Goal: Task Accomplishment & Management: Complete application form

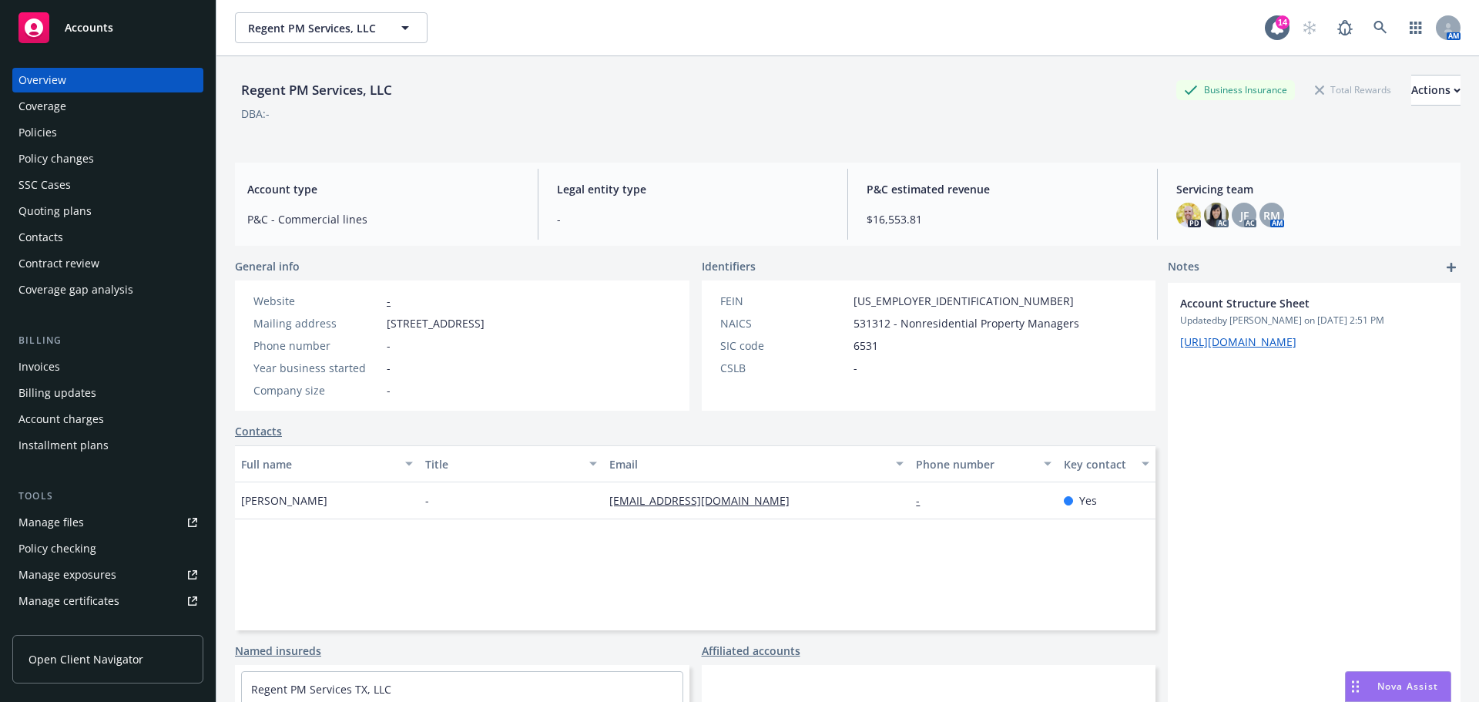
click at [59, 371] on div "Invoices" at bounding box center [39, 366] width 42 height 25
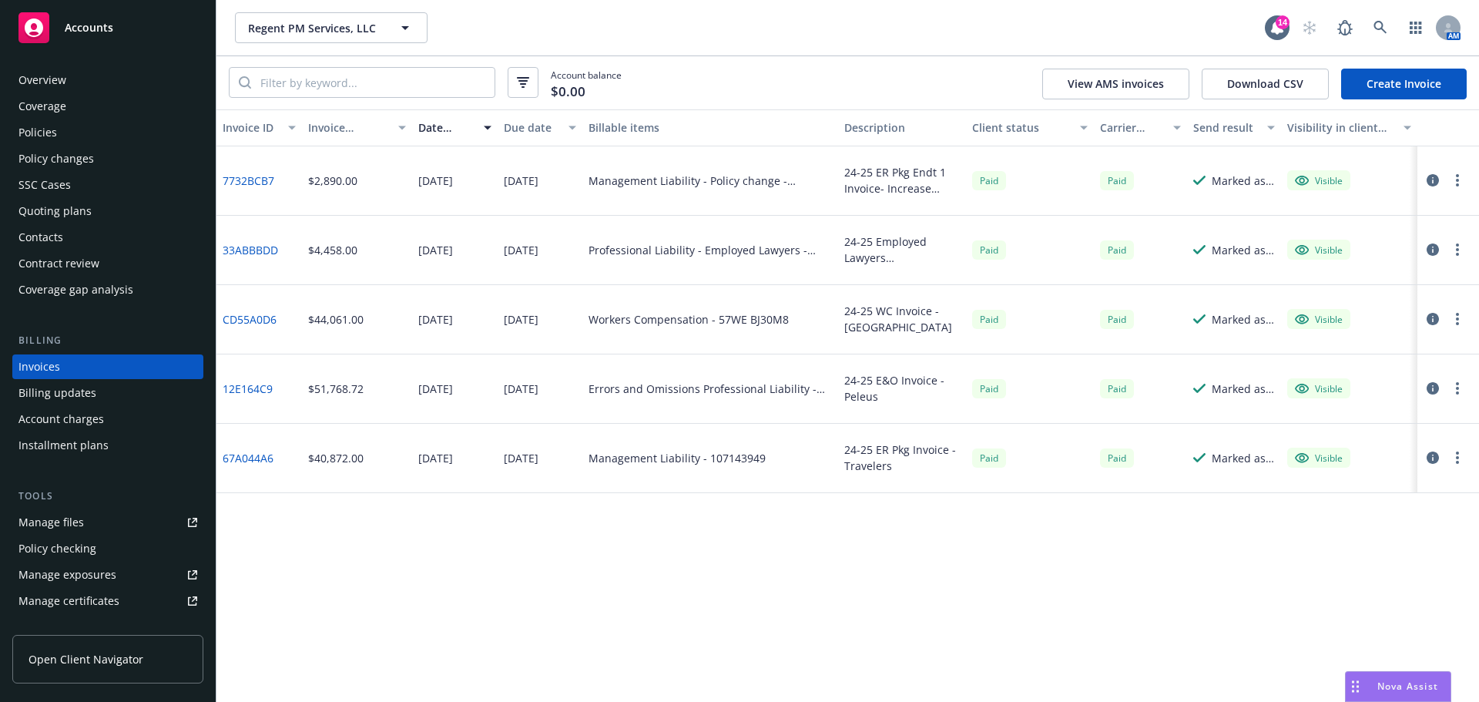
click at [1478, 78] on div "Account balance $0.00 View AMS invoices Download CSV Create Invoice" at bounding box center [847, 82] width 1262 height 53
click at [1416, 80] on link "Create Invoice" at bounding box center [1404, 84] width 126 height 31
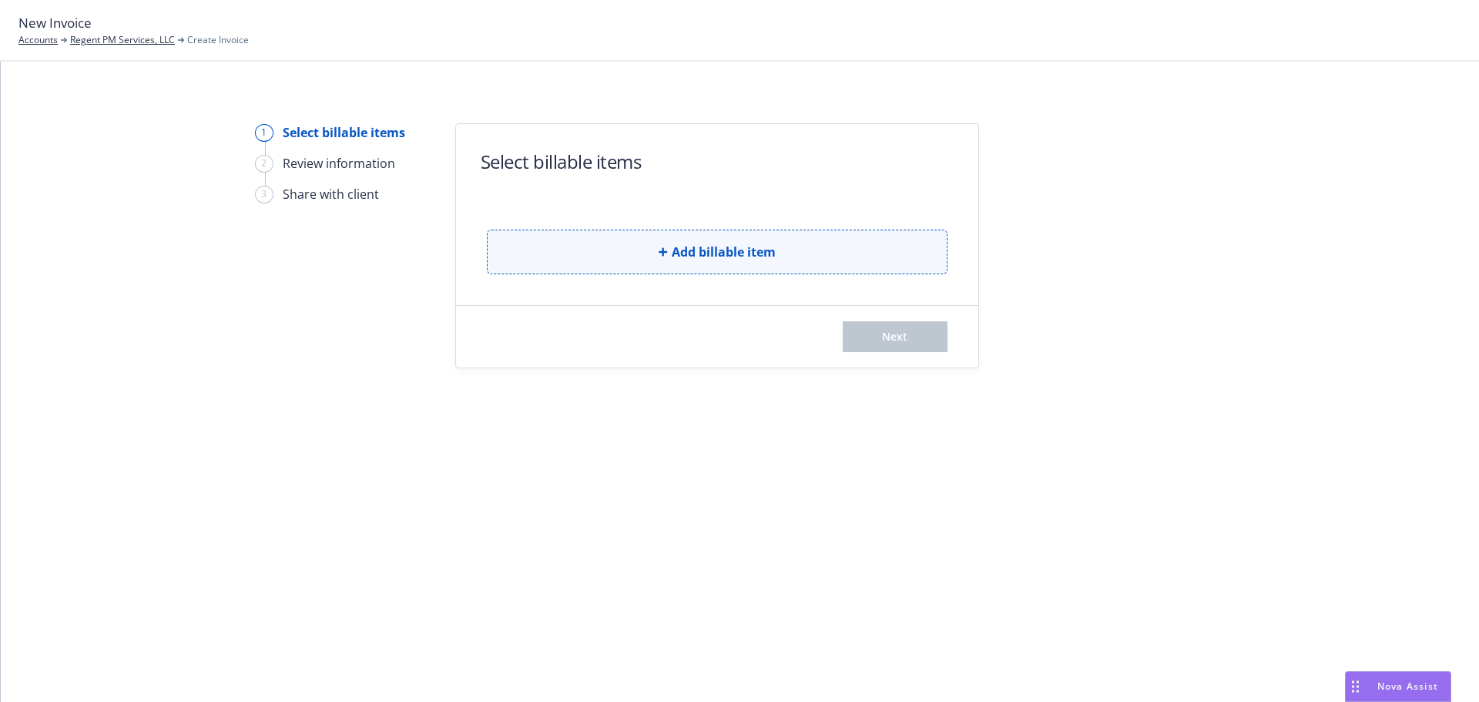
click at [778, 254] on button "Add billable item" at bounding box center [717, 251] width 461 height 45
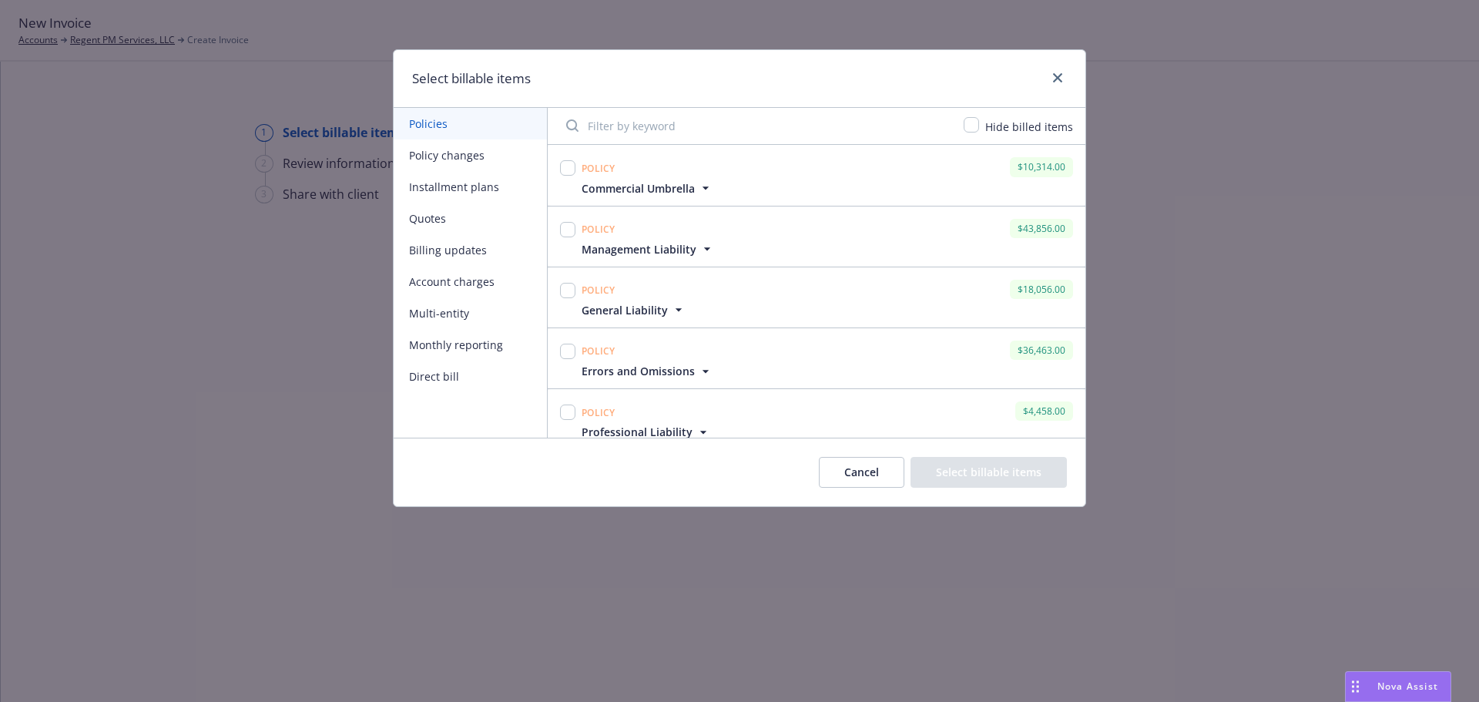
click at [973, 112] on div "Hide billed items" at bounding box center [817, 126] width 538 height 37
click at [974, 123] on input "checkbox" at bounding box center [970, 124] width 15 height 15
checkbox input "true"
click at [571, 294] on input "checkbox" at bounding box center [567, 290] width 15 height 15
checkbox input "true"
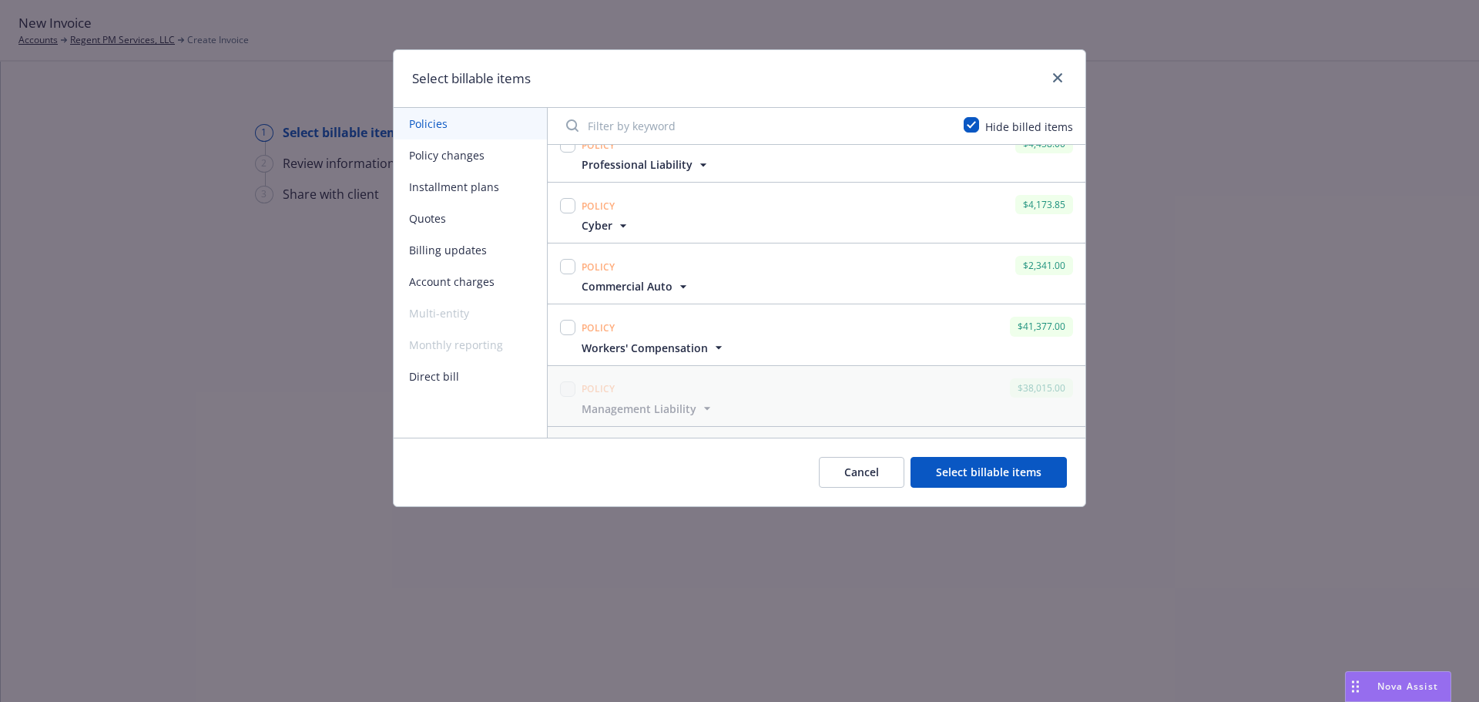
scroll to position [308, 0]
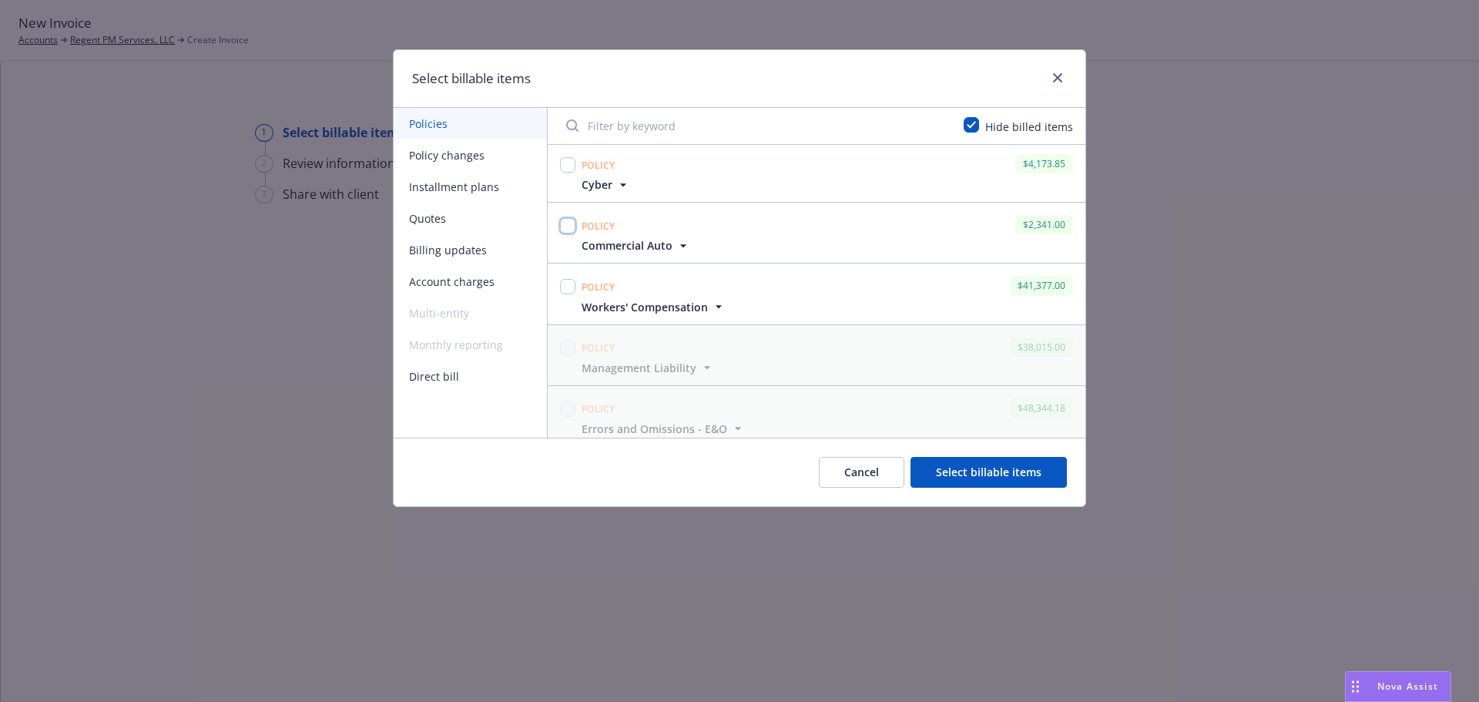
click at [564, 227] on input "checkbox" at bounding box center [567, 225] width 15 height 15
checkbox input "true"
click at [571, 286] on input "checkbox" at bounding box center [567, 286] width 15 height 15
checkbox input "true"
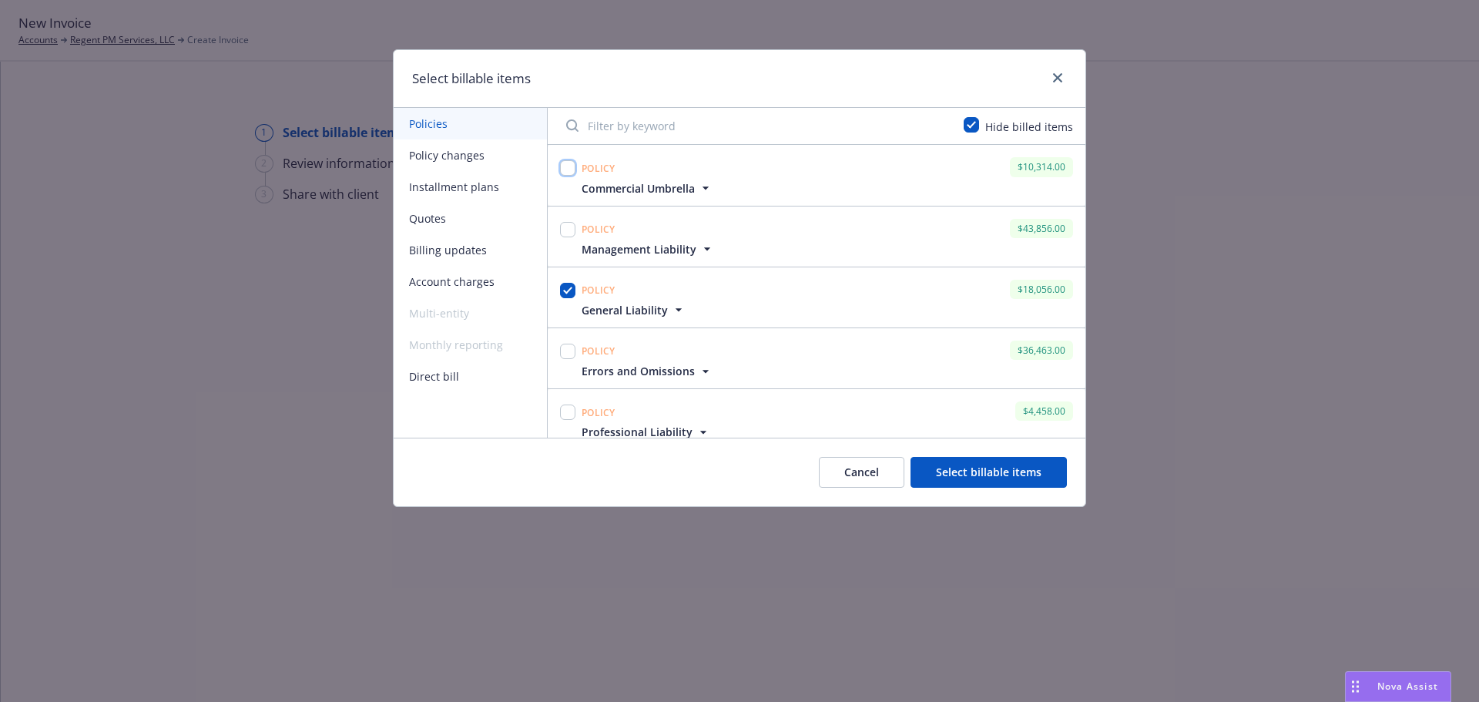
click at [568, 170] on input "checkbox" at bounding box center [567, 167] width 15 height 15
checkbox input "true"
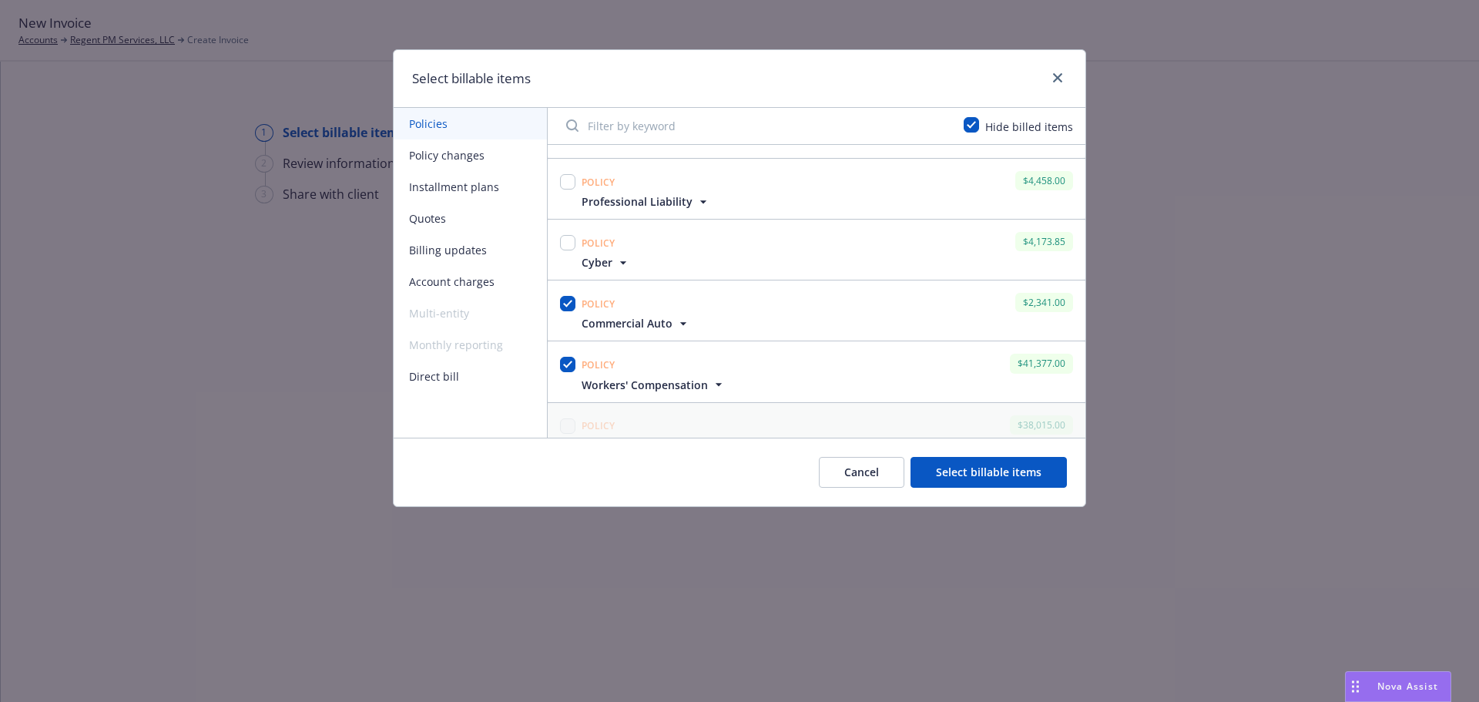
scroll to position [231, 0]
click at [1030, 467] on button "Select billable items" at bounding box center [988, 472] width 156 height 31
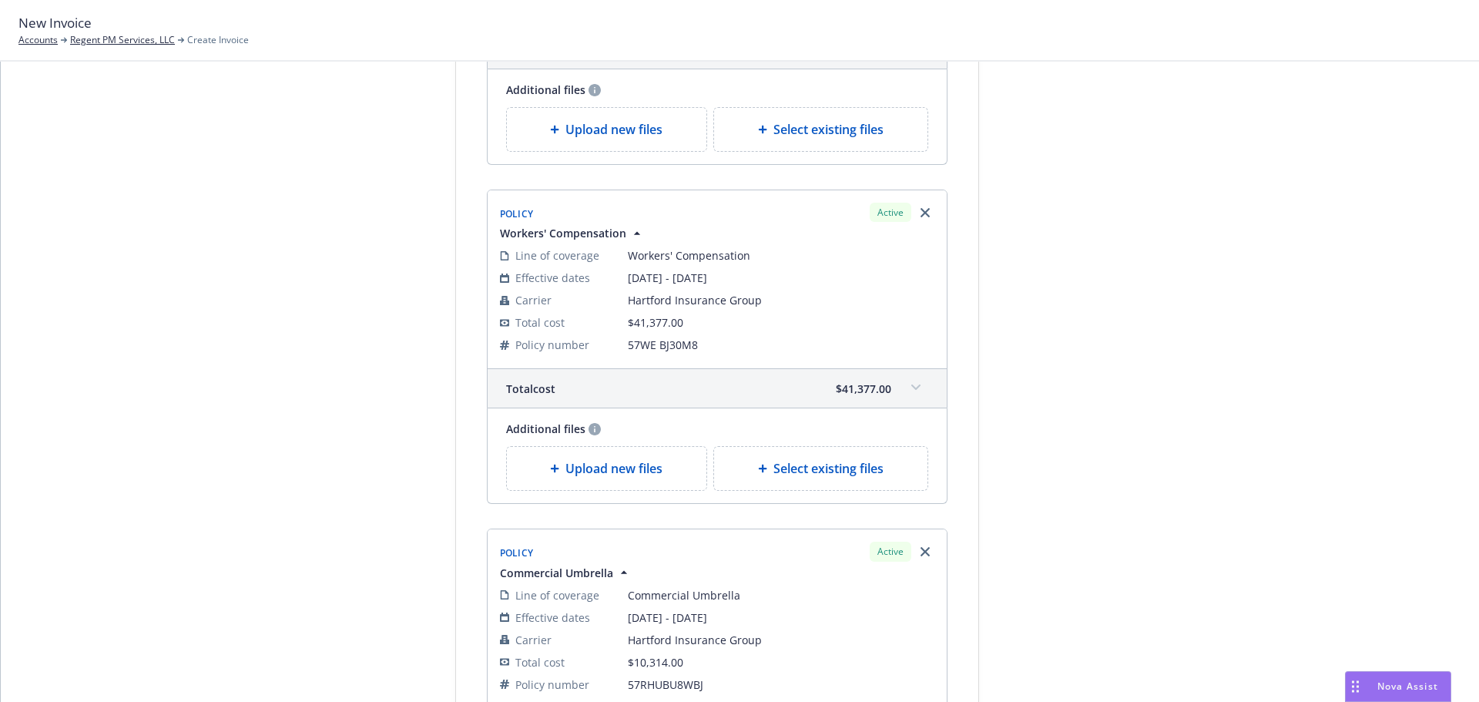
scroll to position [1060, 0]
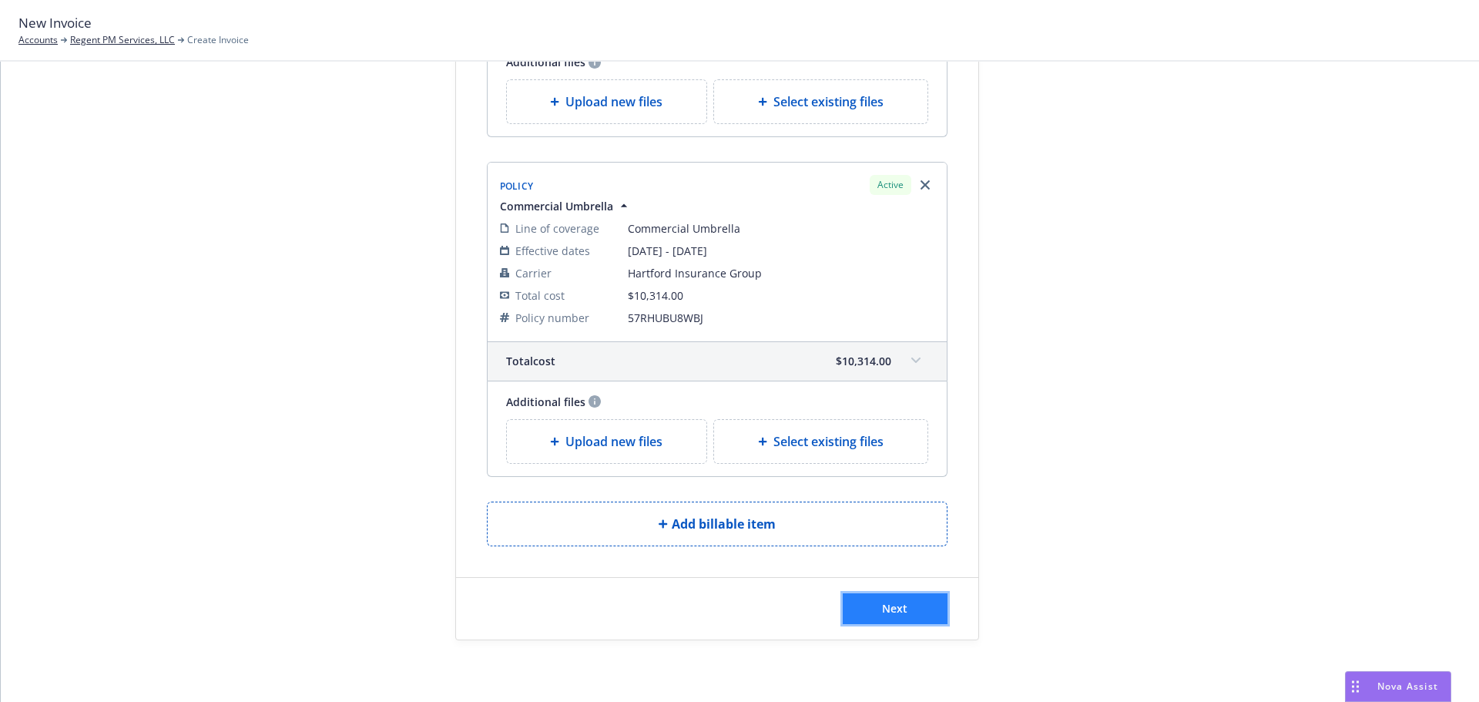
click at [894, 601] on span "Next" at bounding box center [894, 608] width 25 height 15
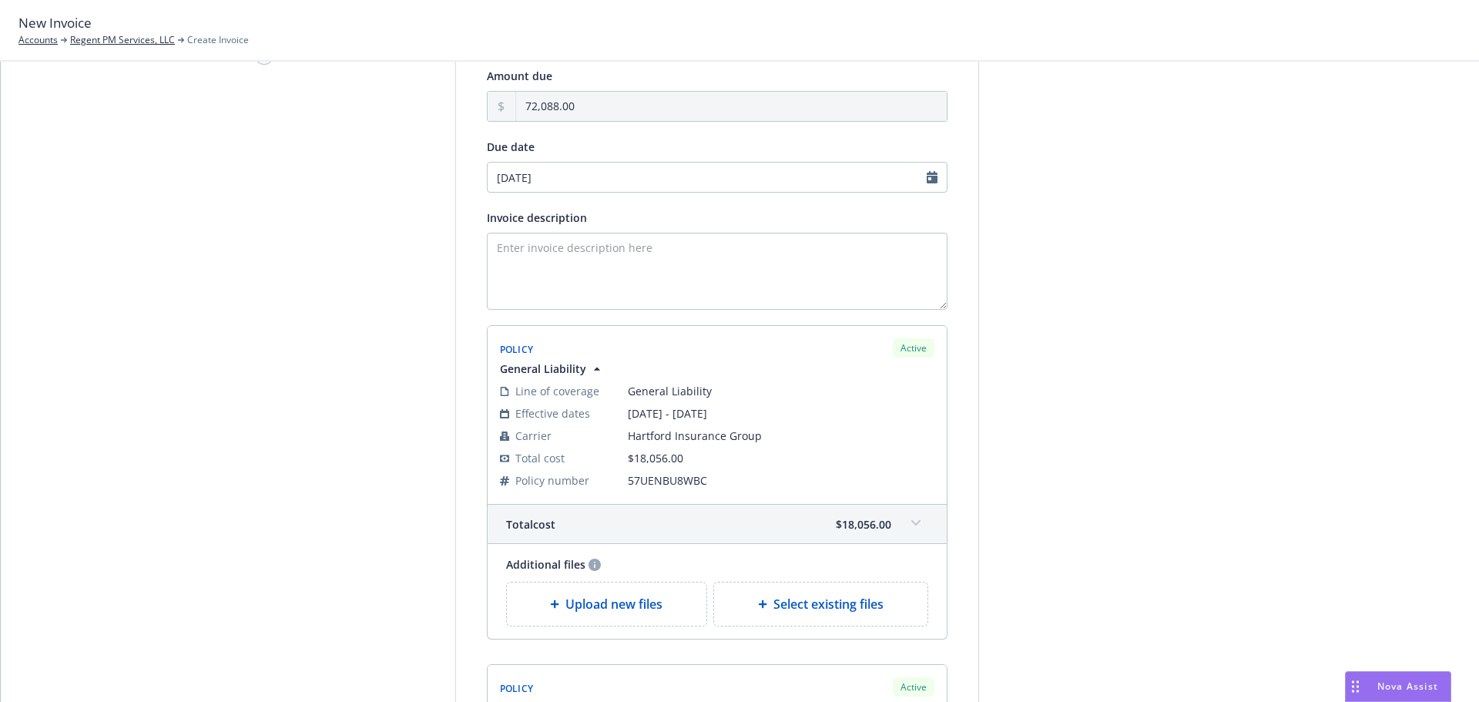
scroll to position [0, 0]
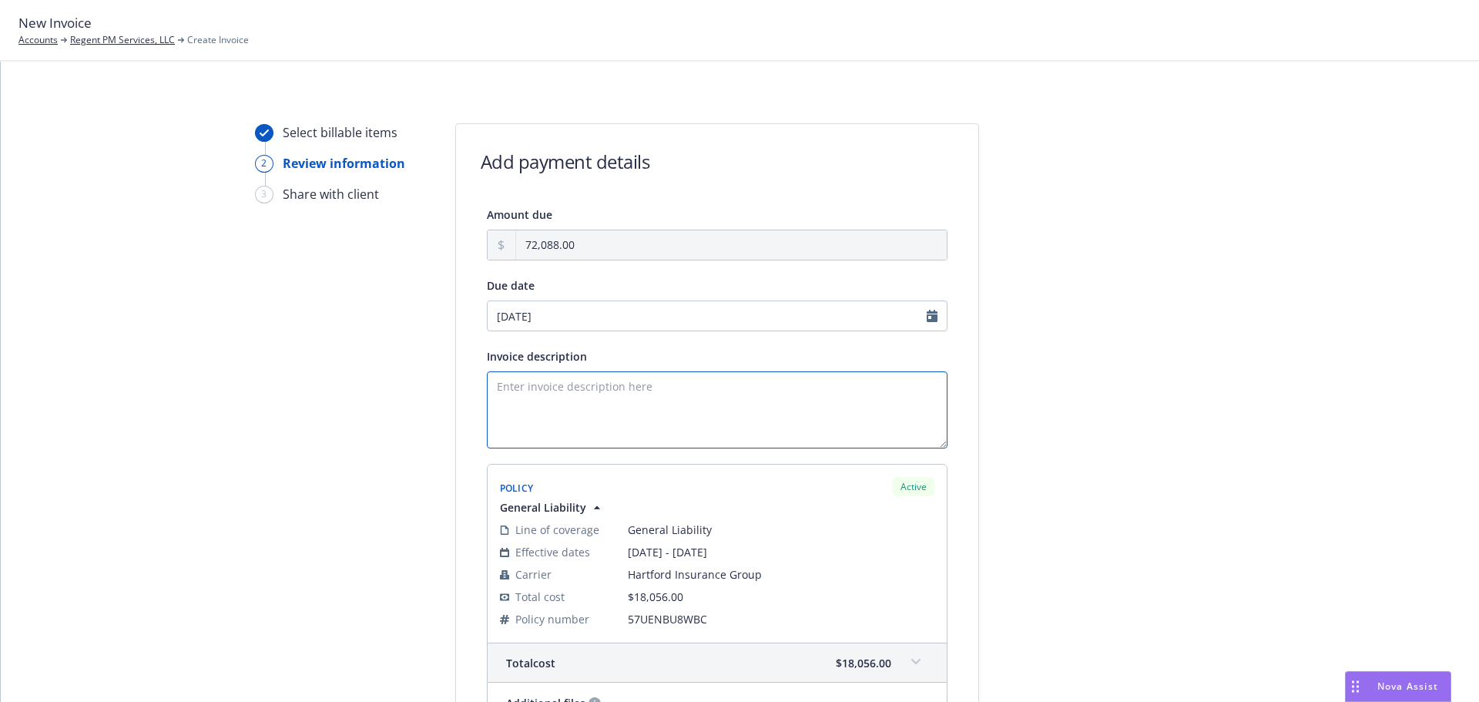
click at [599, 400] on textarea "Invoice description" at bounding box center [717, 409] width 461 height 77
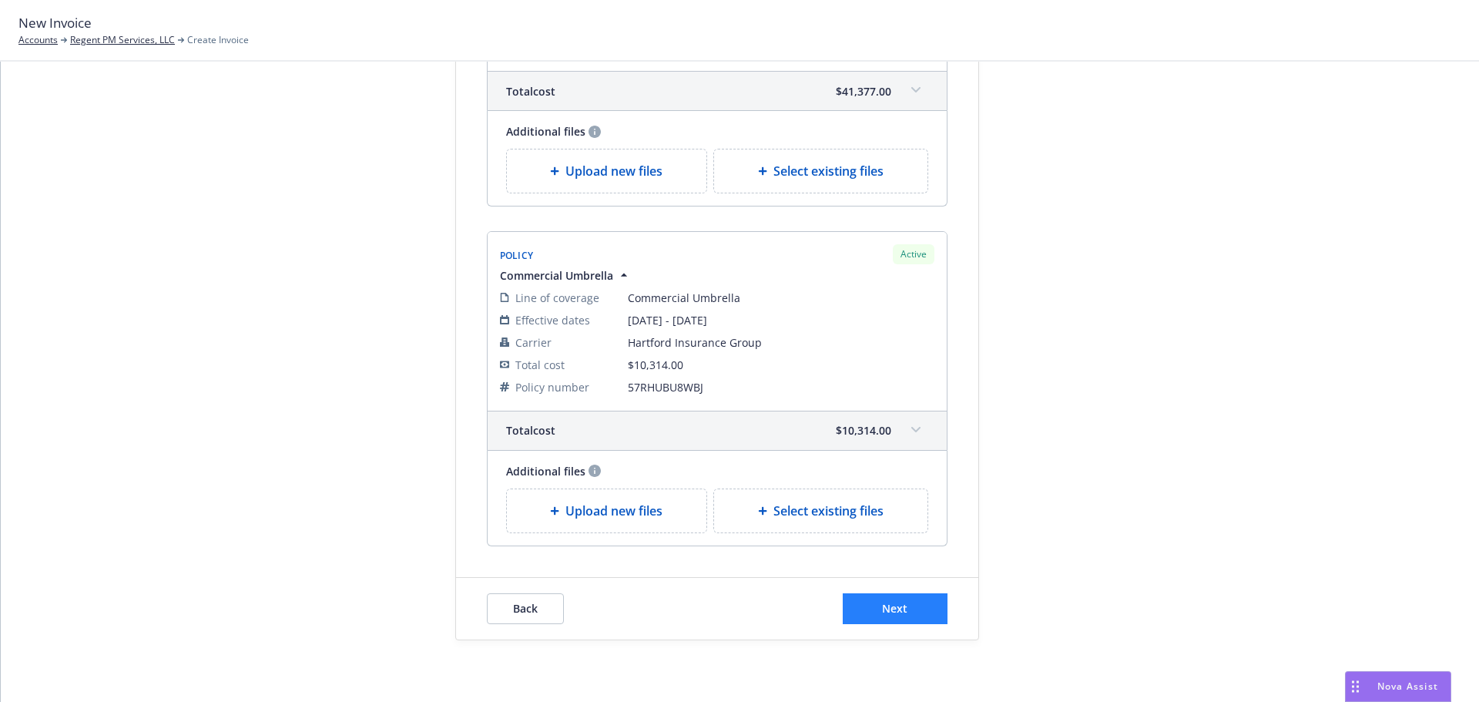
type textarea "25-26 GL, HNOA, Umb, WC - Hartford"
click at [926, 604] on button "Next" at bounding box center [894, 608] width 105 height 31
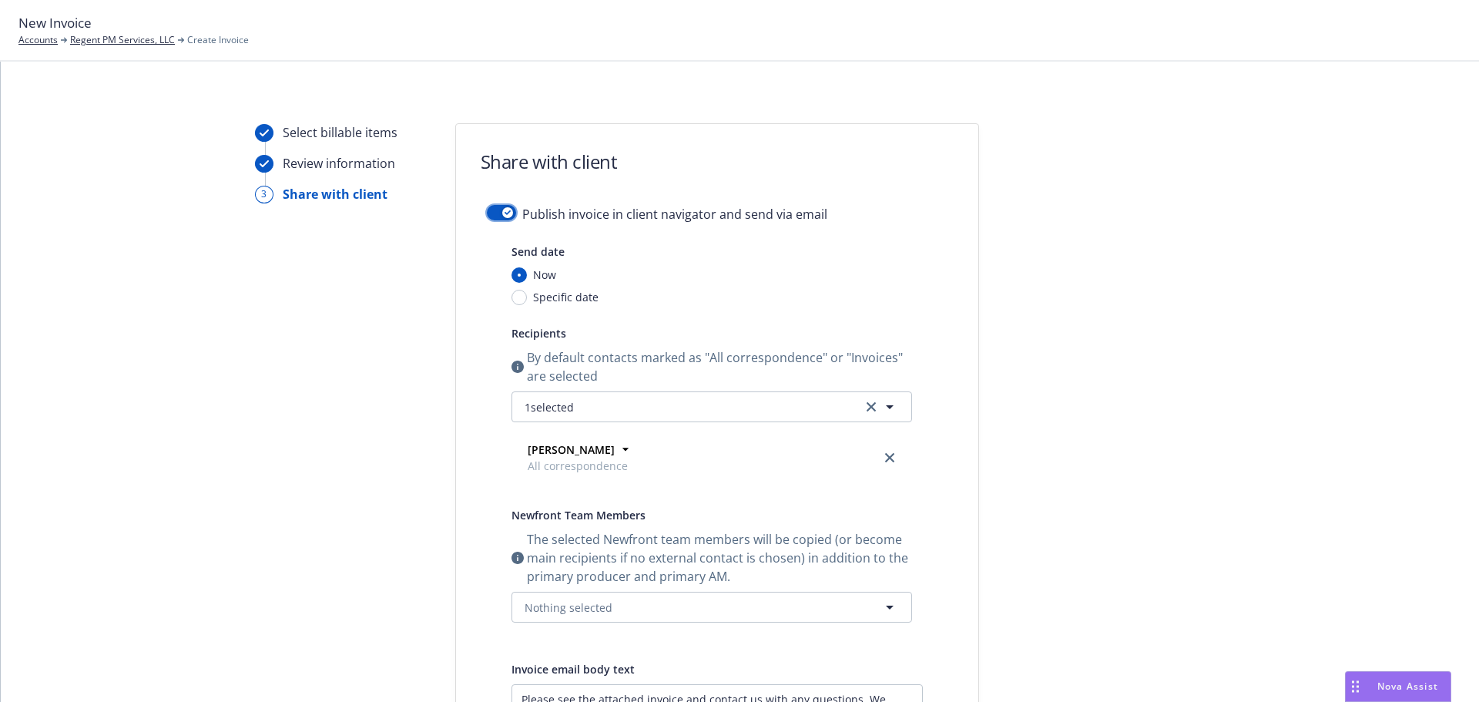
click at [502, 216] on div "button" at bounding box center [507, 212] width 11 height 11
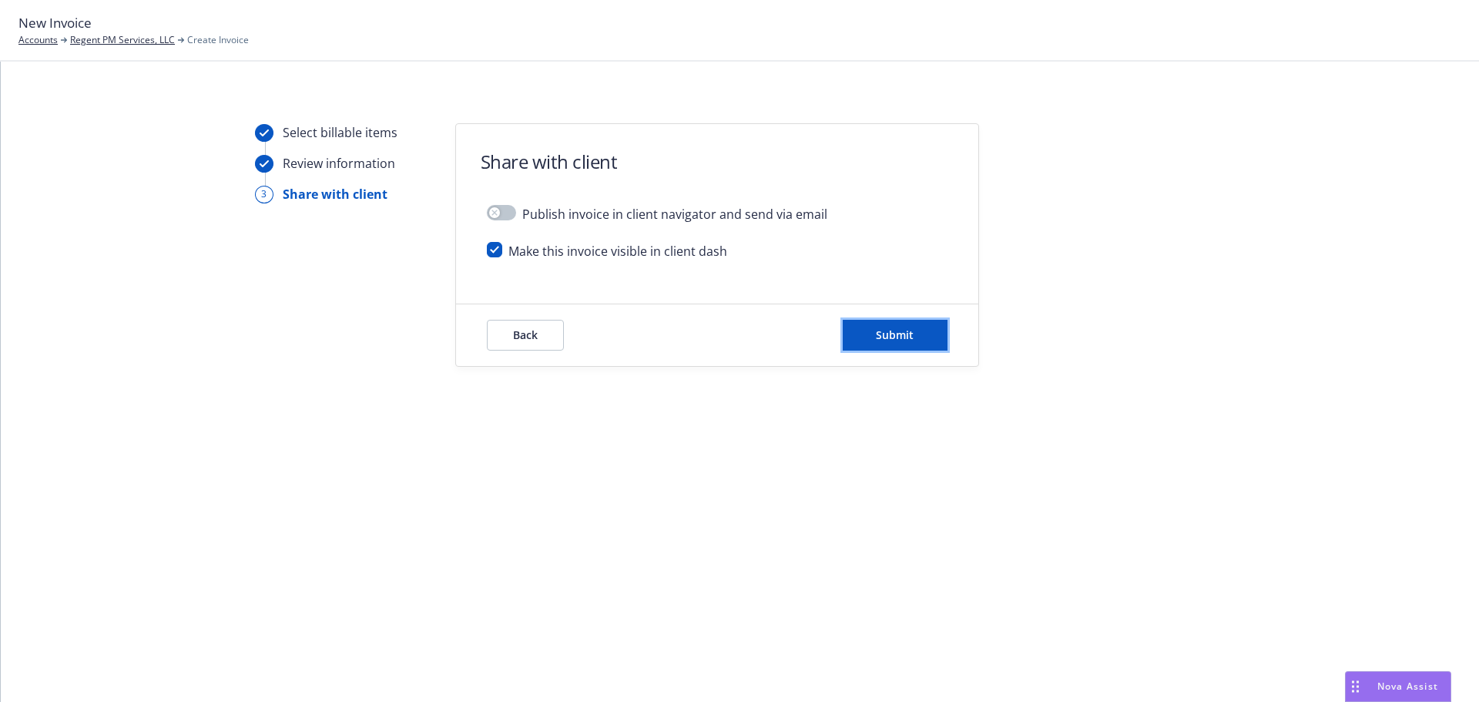
click at [923, 338] on button "Submit" at bounding box center [894, 335] width 105 height 31
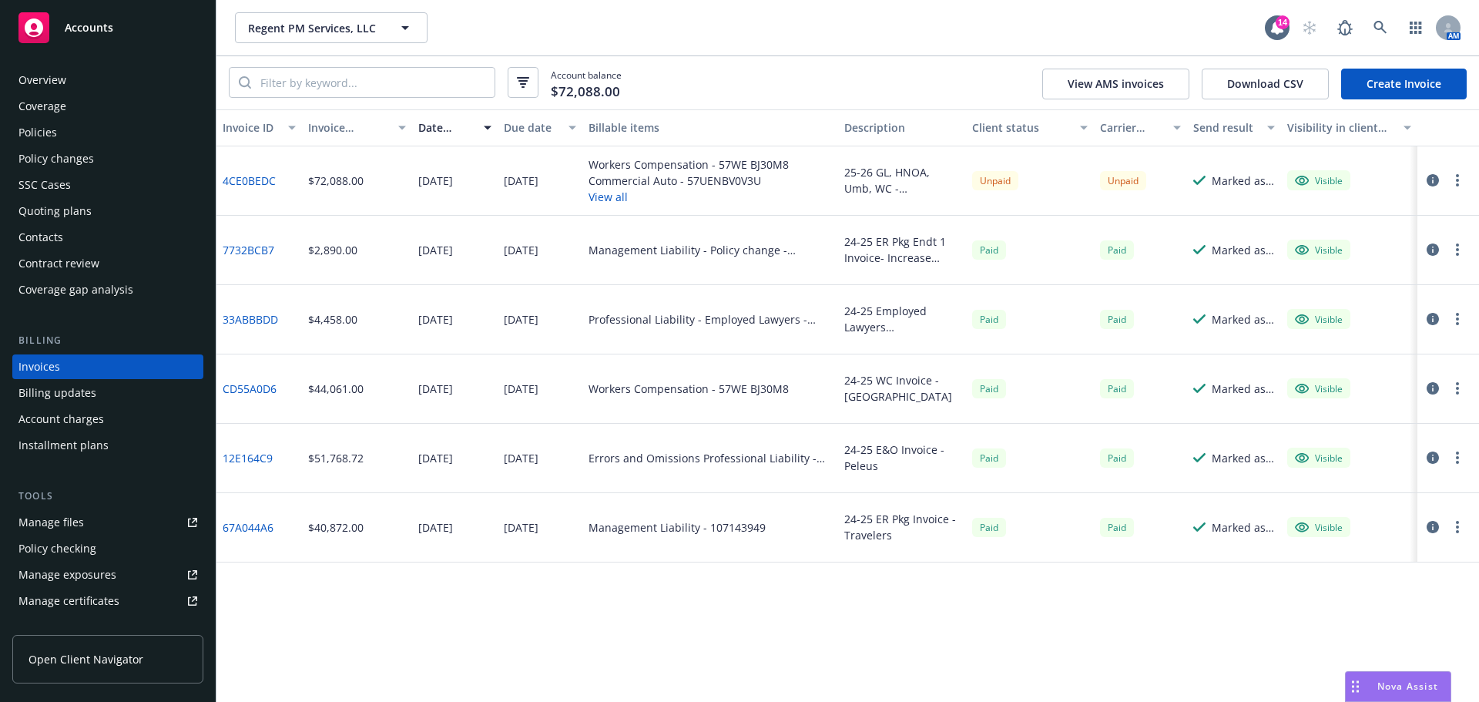
click at [1433, 88] on link "Create Invoice" at bounding box center [1404, 84] width 126 height 31
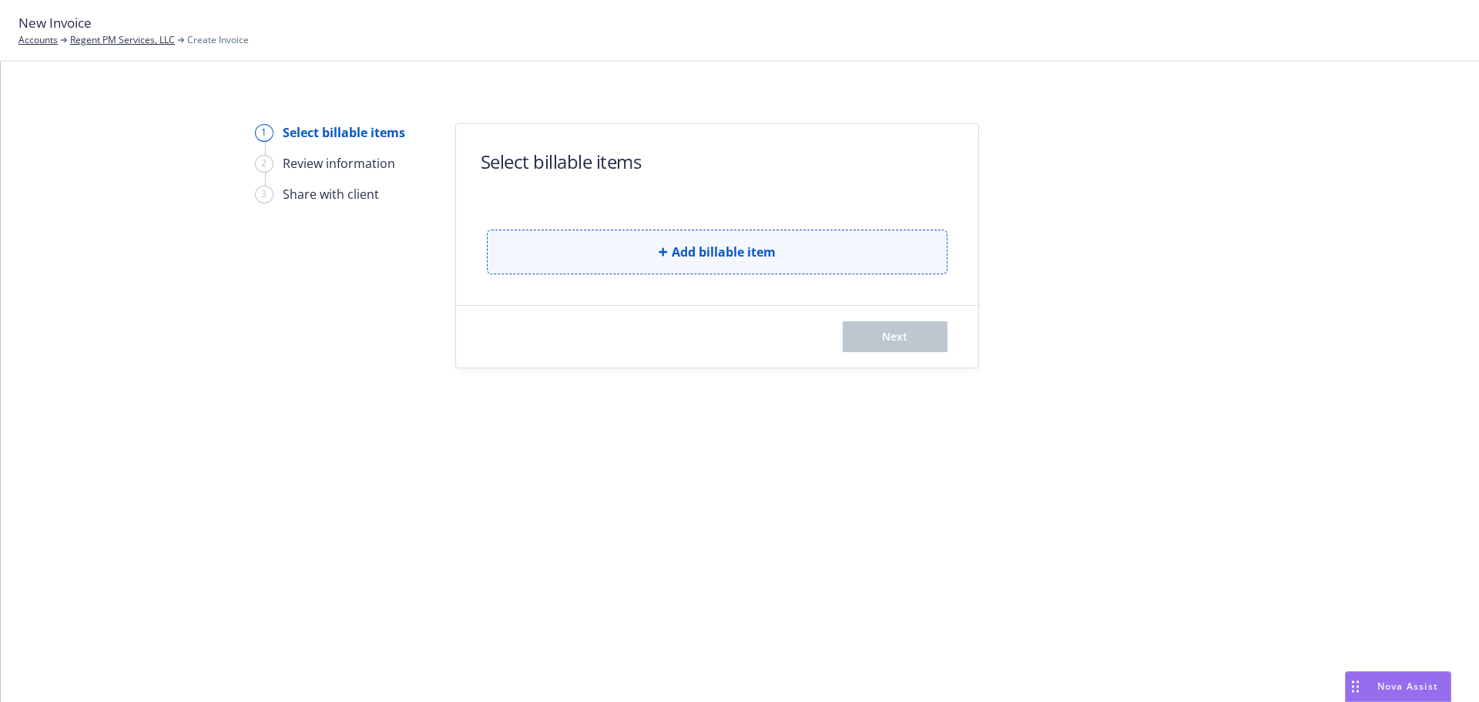
click at [627, 255] on button "Add billable item" at bounding box center [717, 251] width 461 height 45
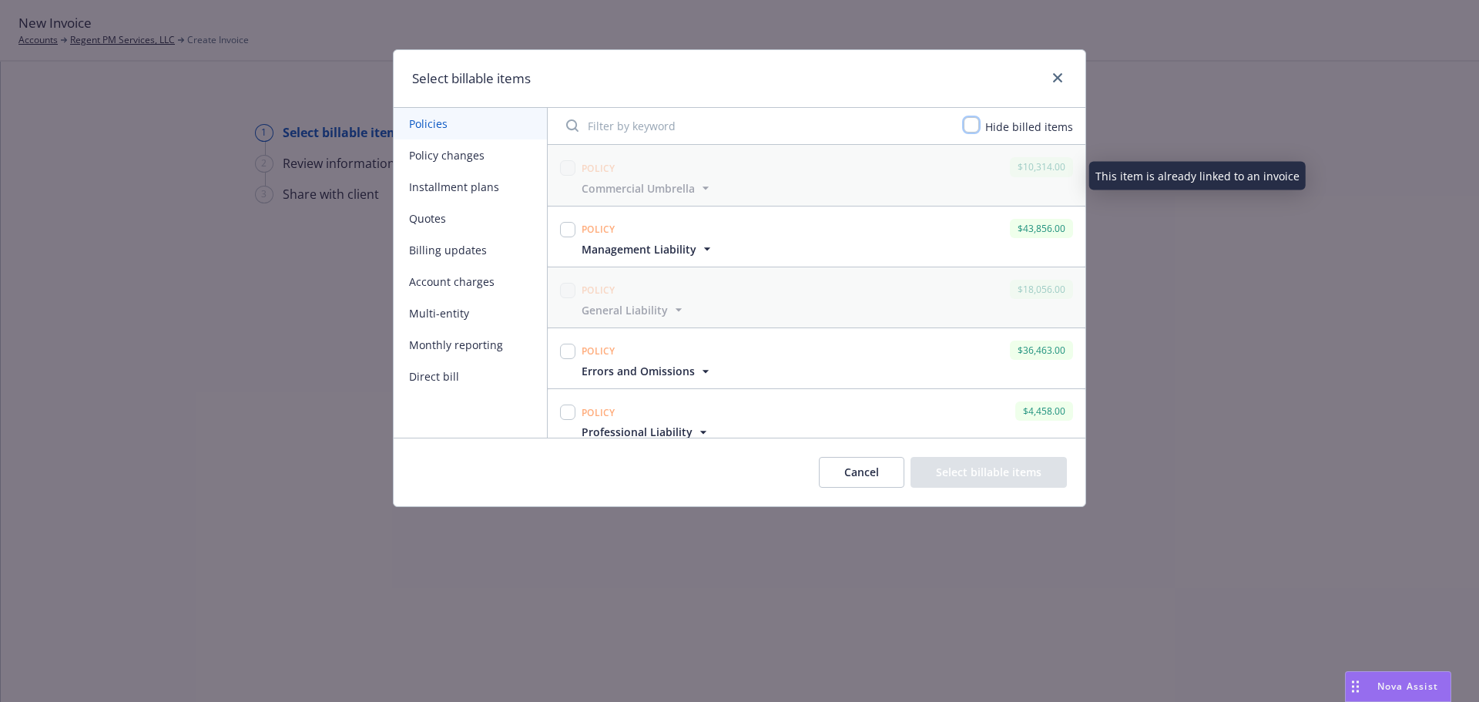
click at [979, 126] on input "checkbox" at bounding box center [970, 124] width 15 height 15
checkbox input "true"
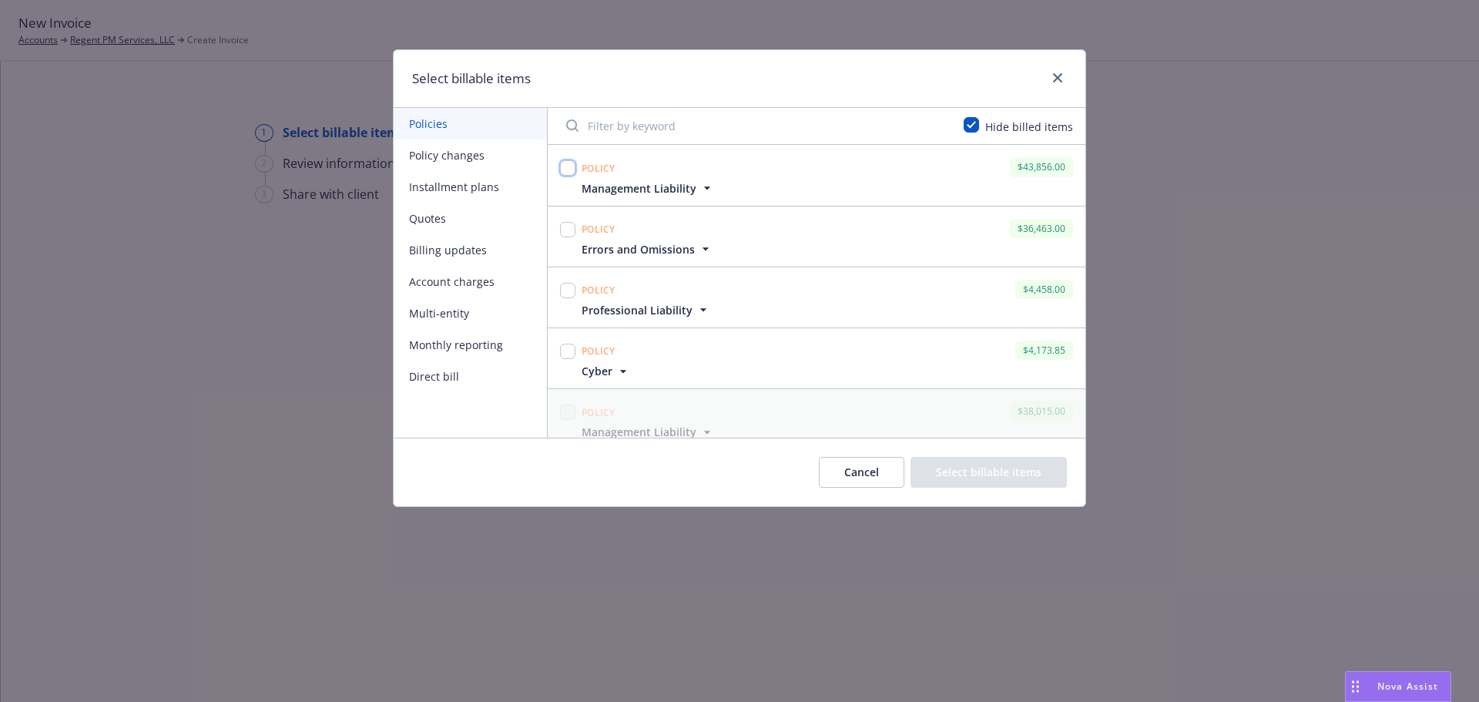
click at [568, 173] on input "checkbox" at bounding box center [567, 167] width 15 height 15
checkbox input "true"
click at [560, 226] on input "checkbox" at bounding box center [567, 229] width 15 height 15
checkbox input "true"
click at [565, 283] on input "checkbox" at bounding box center [567, 290] width 15 height 15
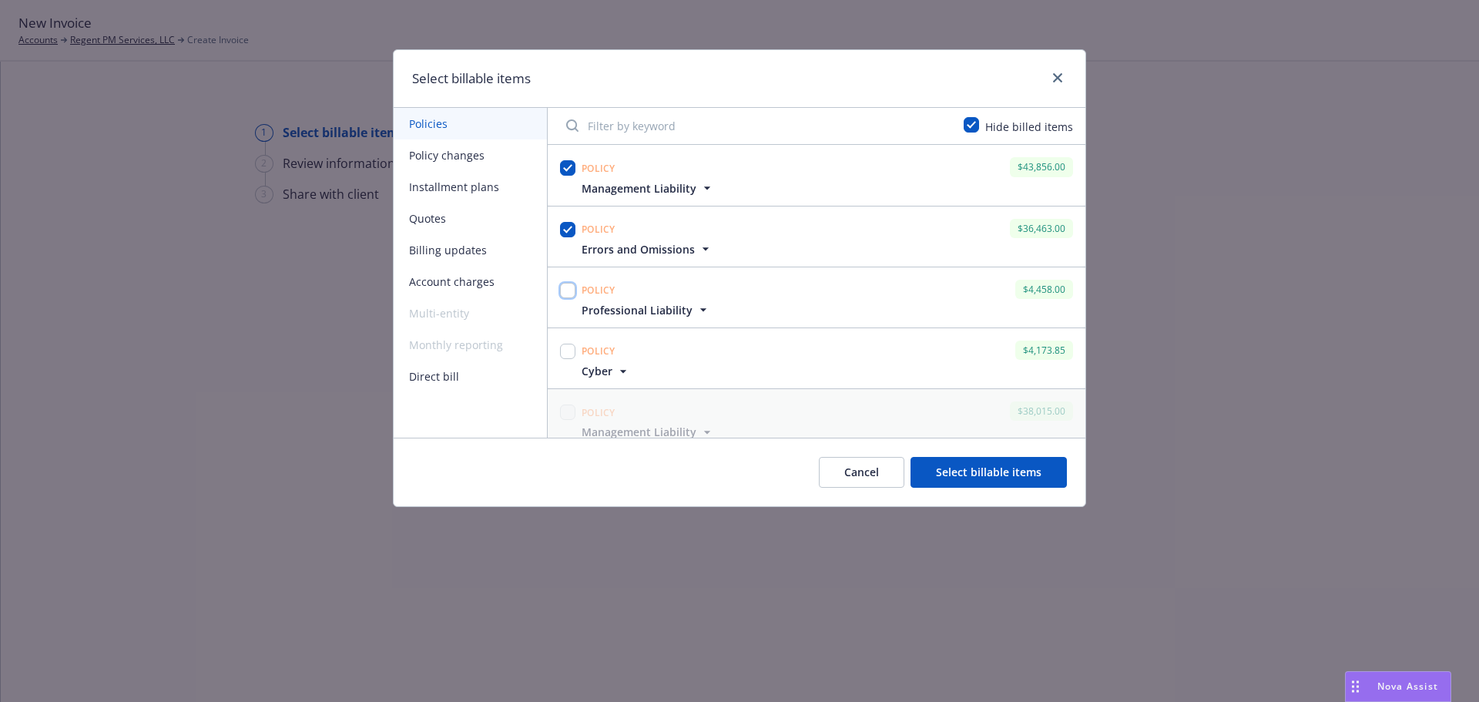
checkbox input "true"
click at [569, 356] on input "checkbox" at bounding box center [567, 350] width 15 height 15
checkbox input "true"
click at [1003, 474] on button "Select billable items" at bounding box center [988, 472] width 156 height 31
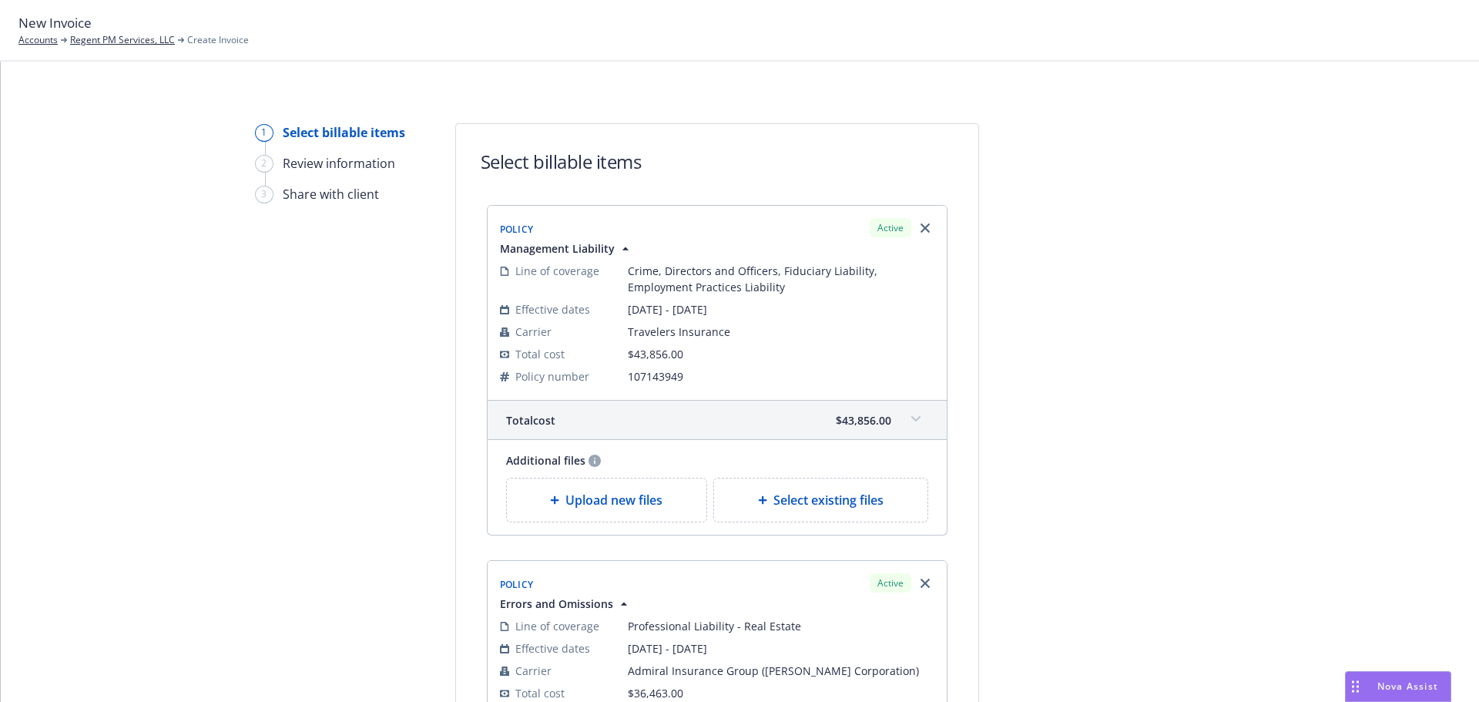
scroll to position [1076, 0]
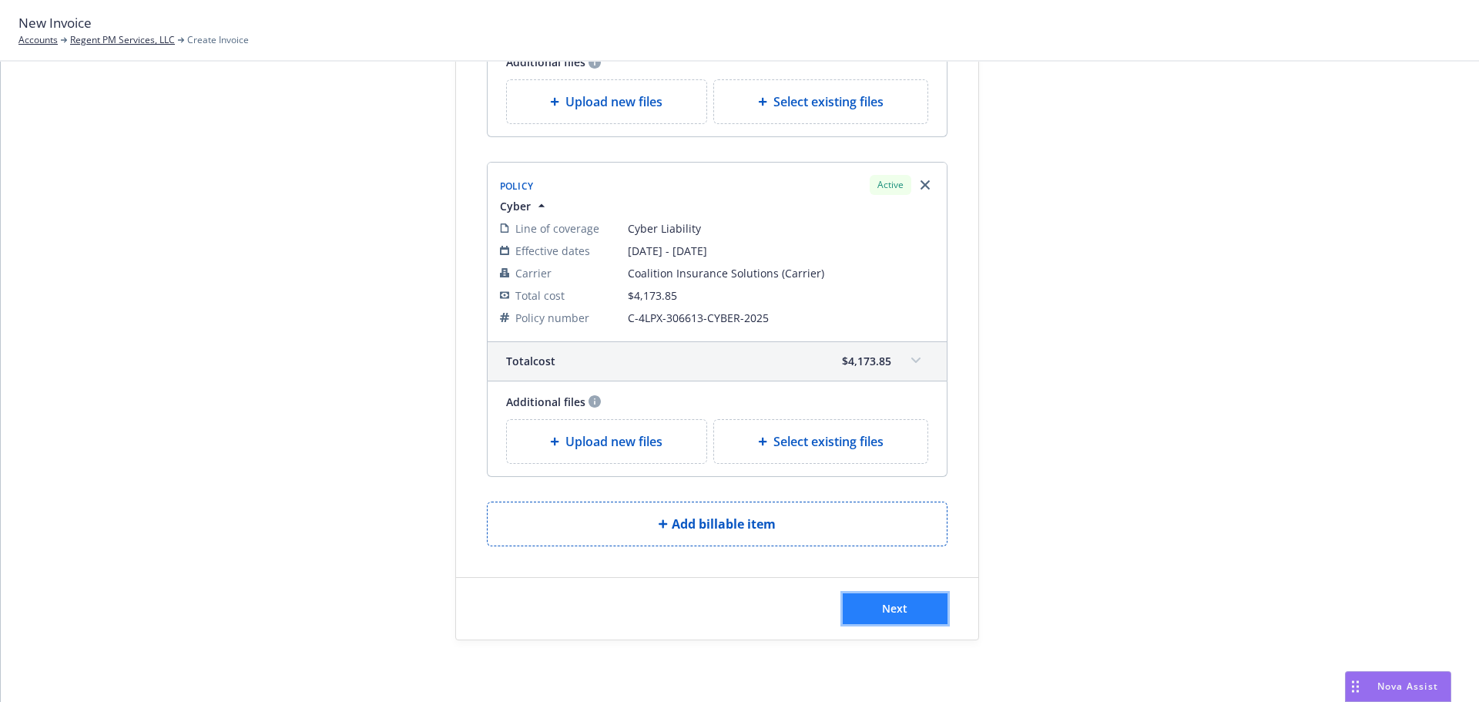
click at [888, 598] on button "Next" at bounding box center [894, 608] width 105 height 31
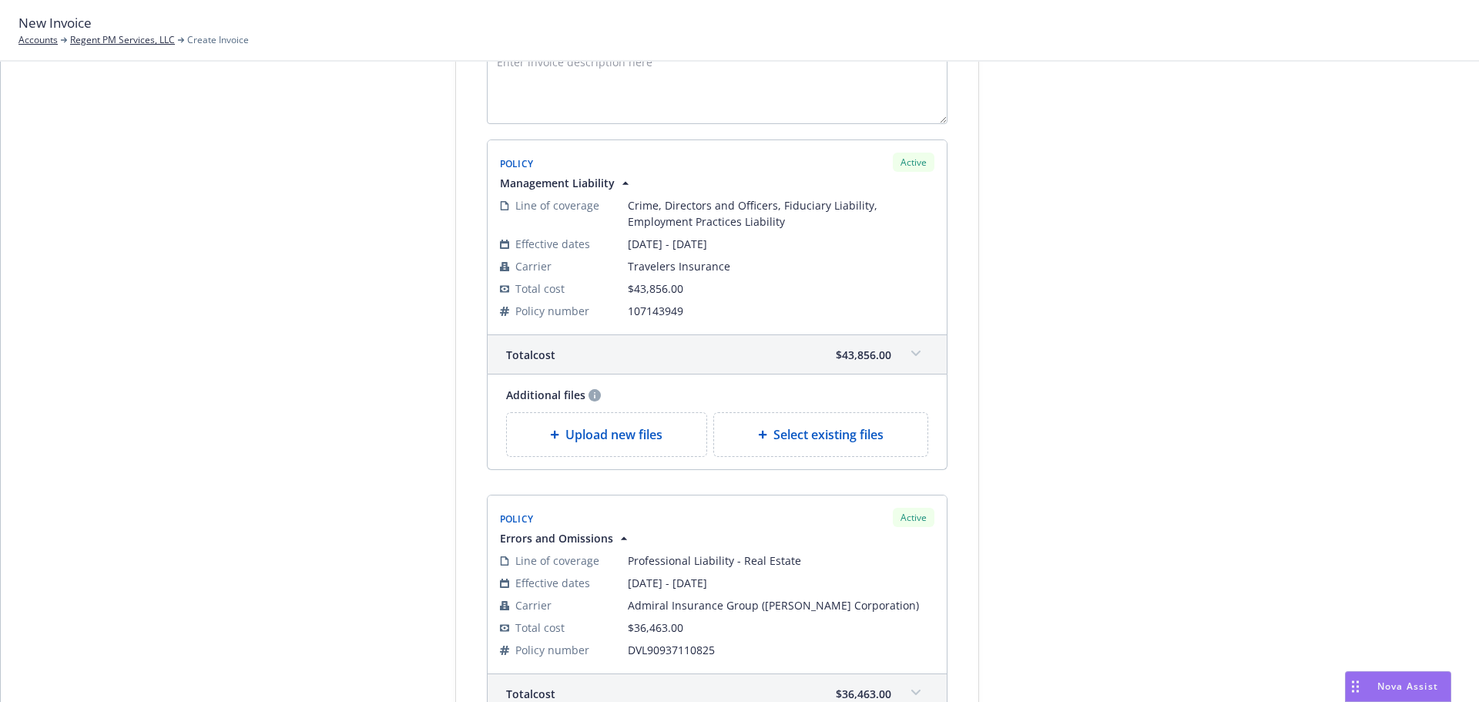
scroll to position [75, 0]
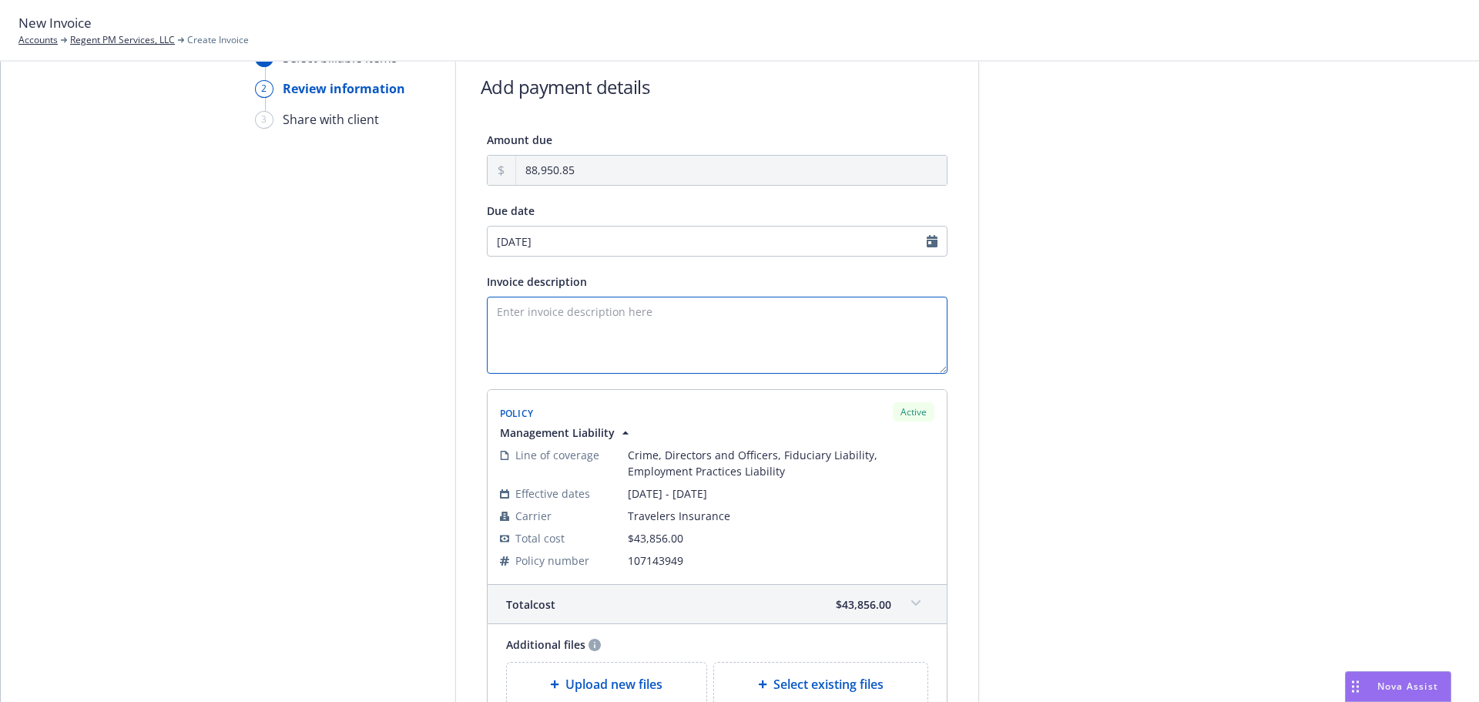
click at [584, 331] on textarea "Invoice description" at bounding box center [717, 334] width 461 height 77
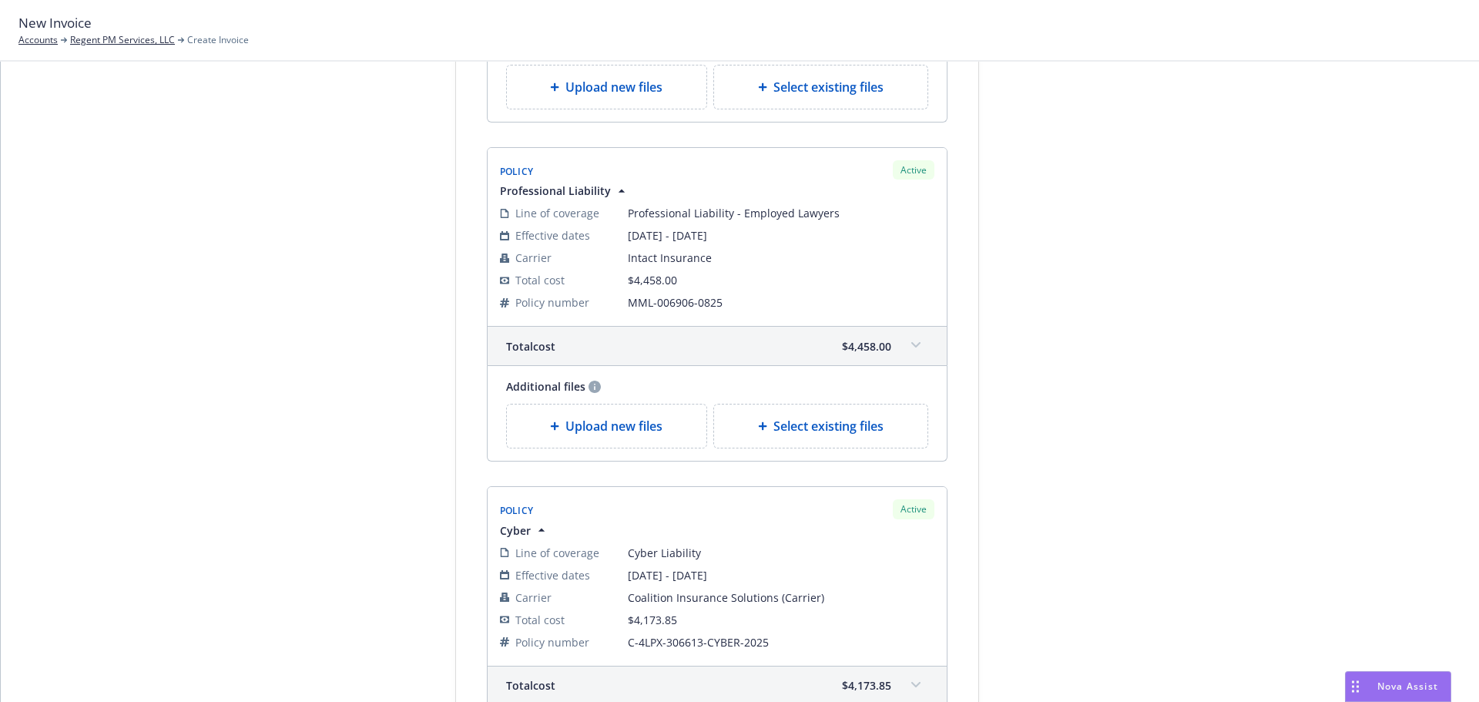
scroll to position [1265, 0]
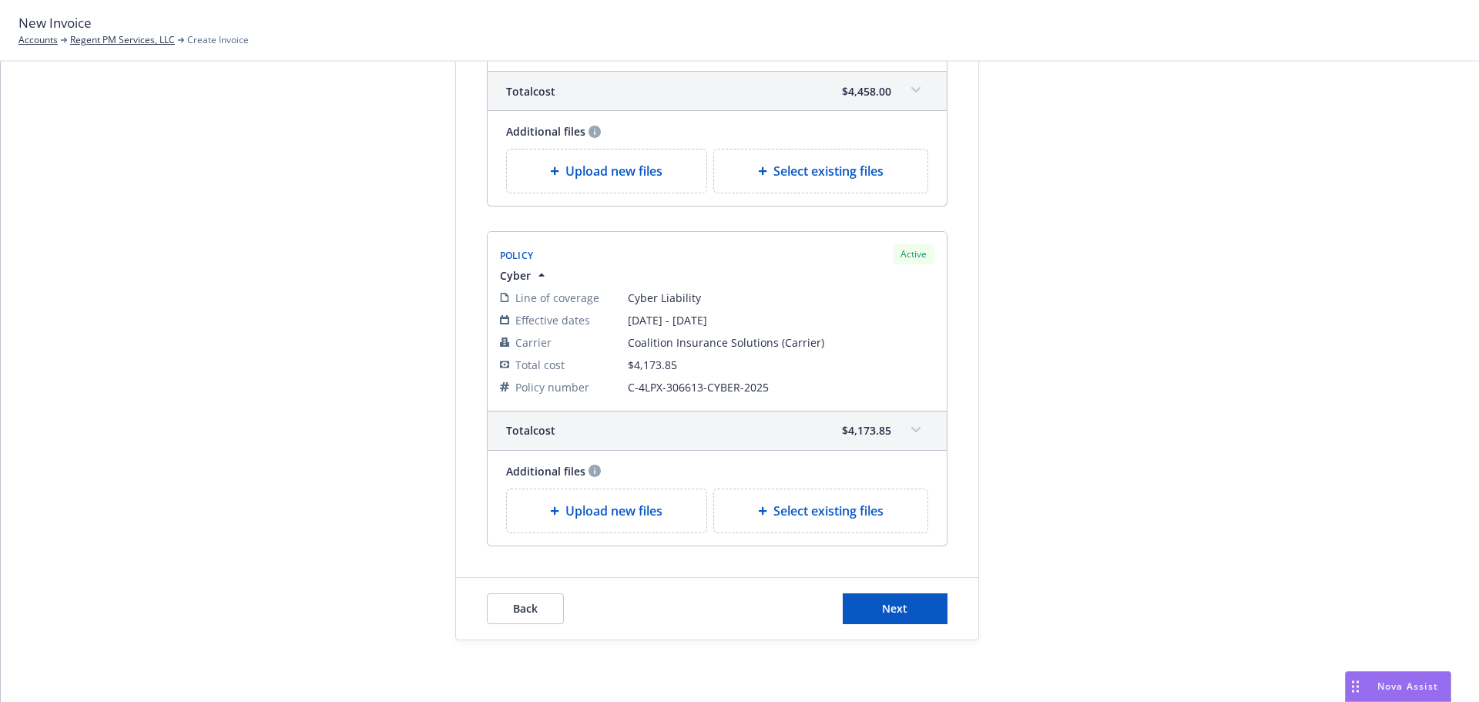
type textarea "25-26 Management Liab, Cyber, E&O, EPL"
click at [927, 584] on div "Back Next" at bounding box center [717, 609] width 522 height 62
click at [903, 611] on button "Next" at bounding box center [894, 608] width 105 height 31
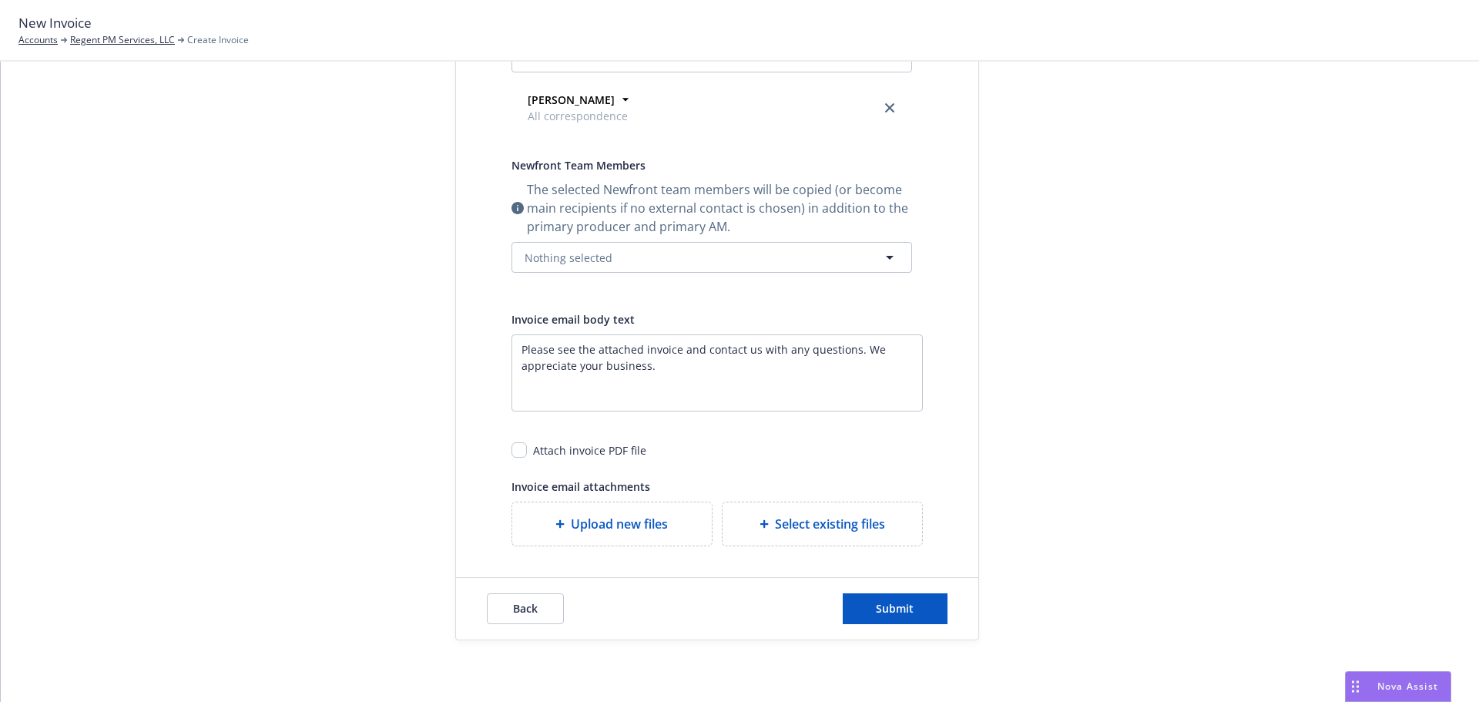
scroll to position [0, 0]
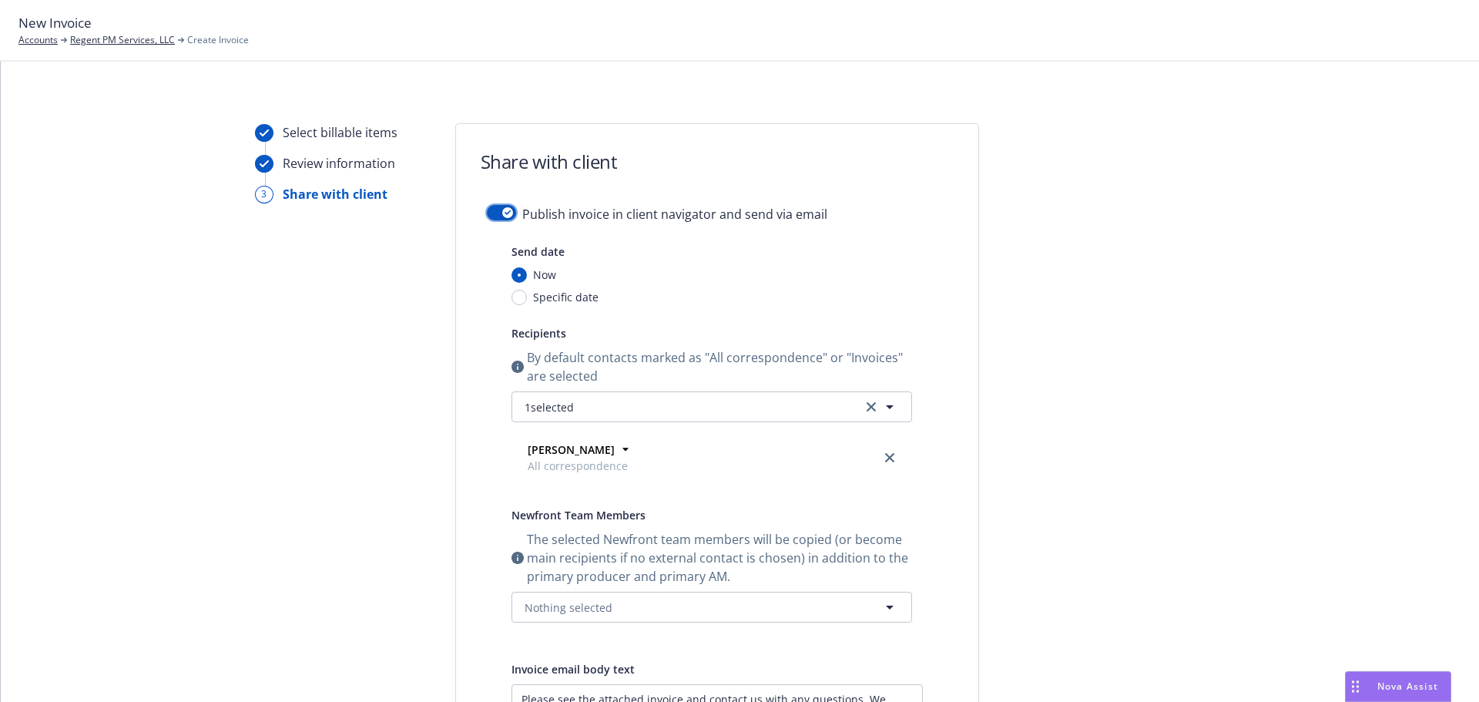
click at [491, 206] on button "button" at bounding box center [501, 212] width 29 height 15
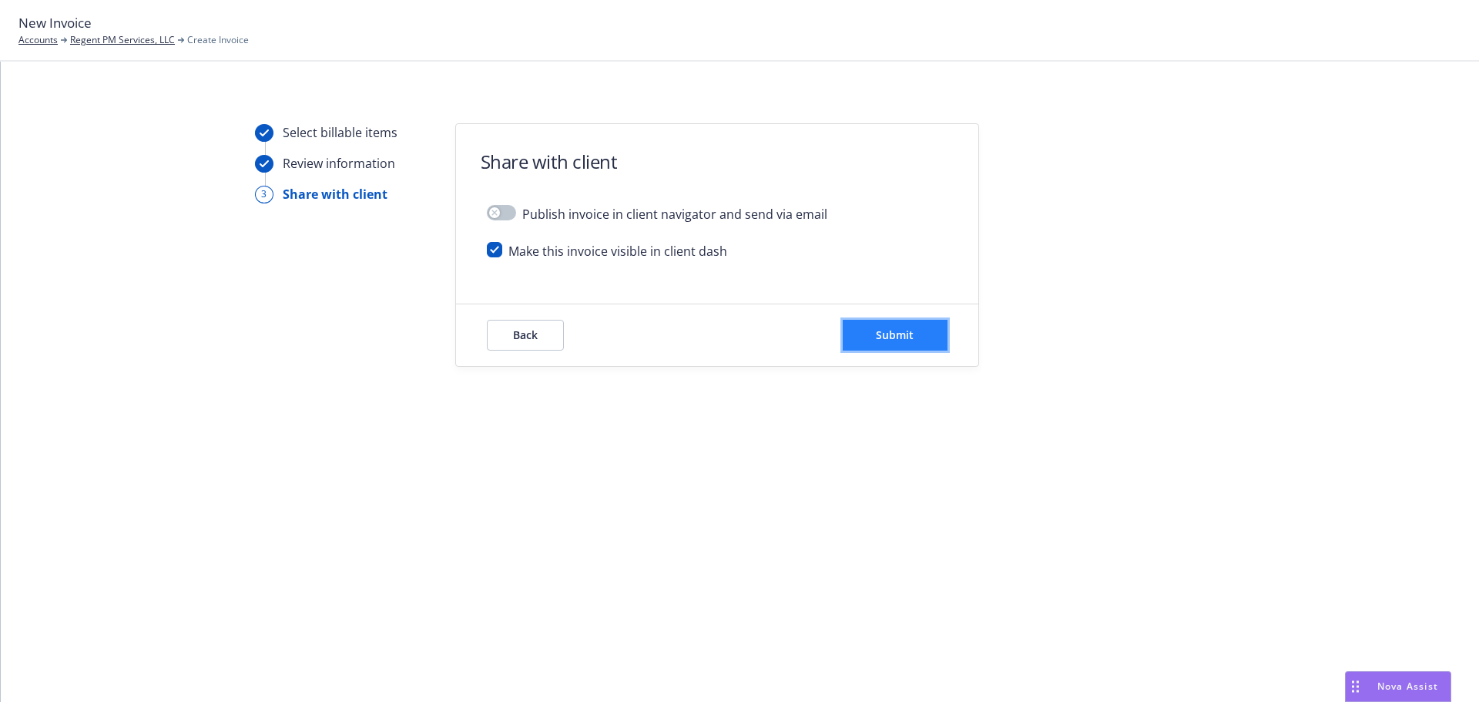
click at [860, 327] on button "Submit" at bounding box center [894, 335] width 105 height 31
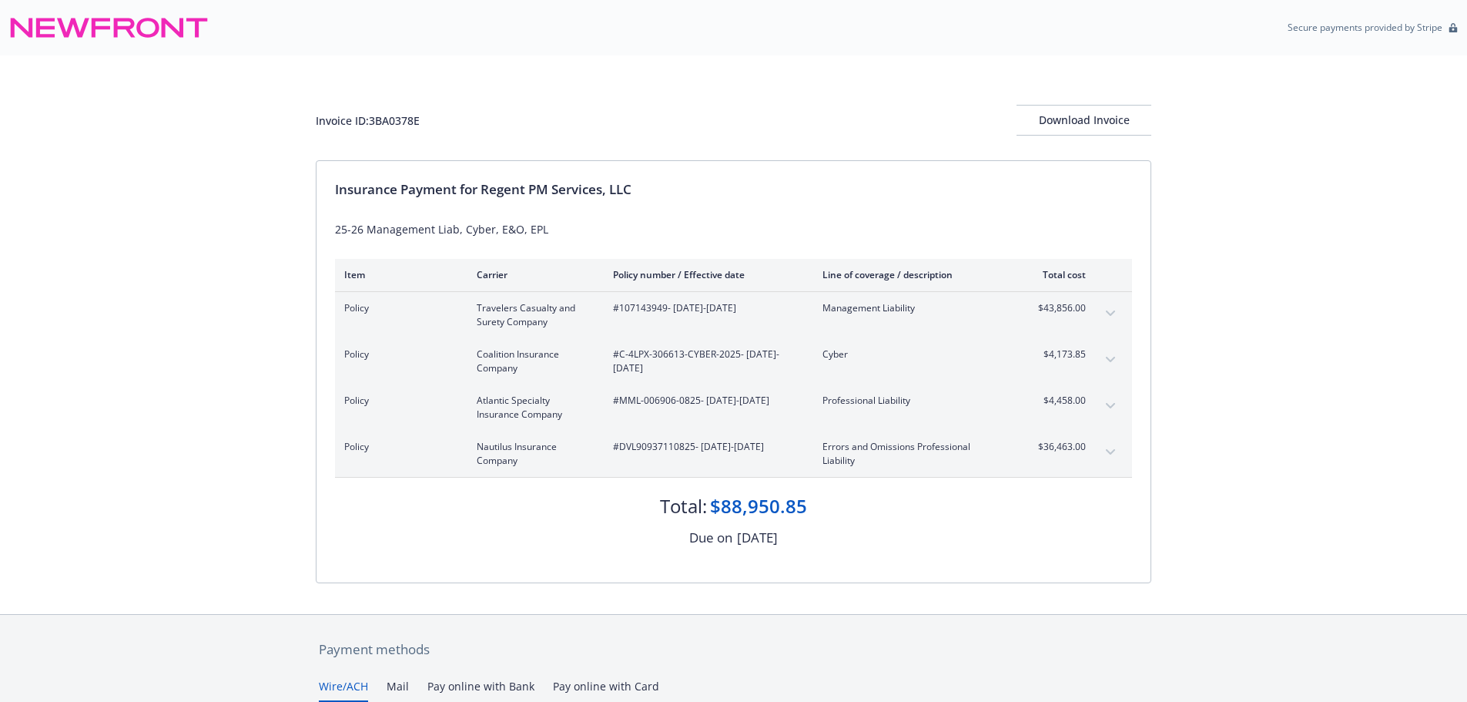
click at [1277, 256] on div "Invoice ID: 3BA0378E Download Invoice Insurance Payment for Regent PM Services,…" at bounding box center [733, 334] width 1467 height 558
